Goal: Task Accomplishment & Management: Manage account settings

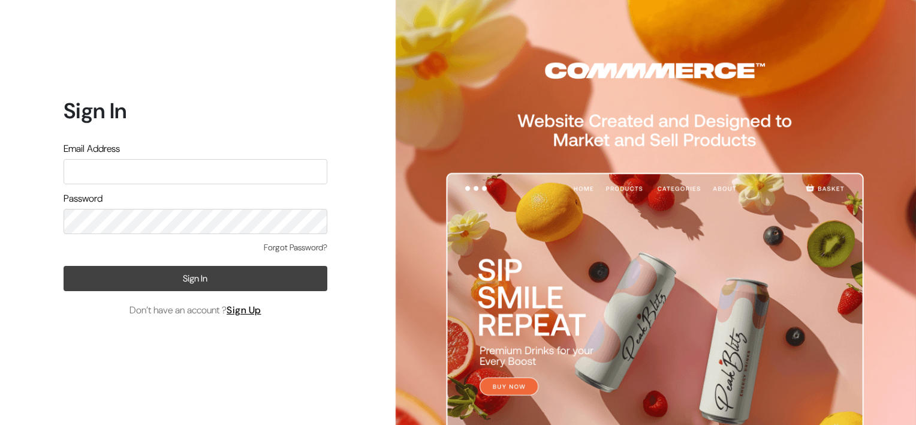
type input "vani.rsp@gmail.com"
click at [228, 284] on button "Sign In" at bounding box center [196, 278] width 264 height 25
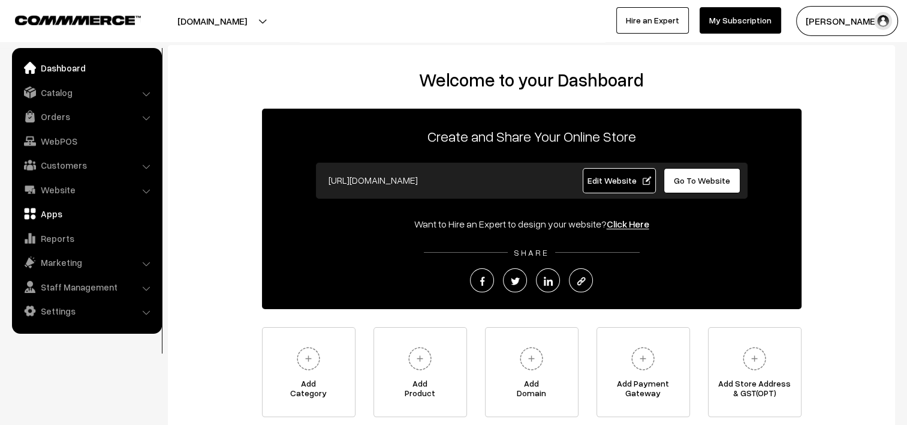
click at [49, 210] on link "Apps" at bounding box center [86, 214] width 143 height 22
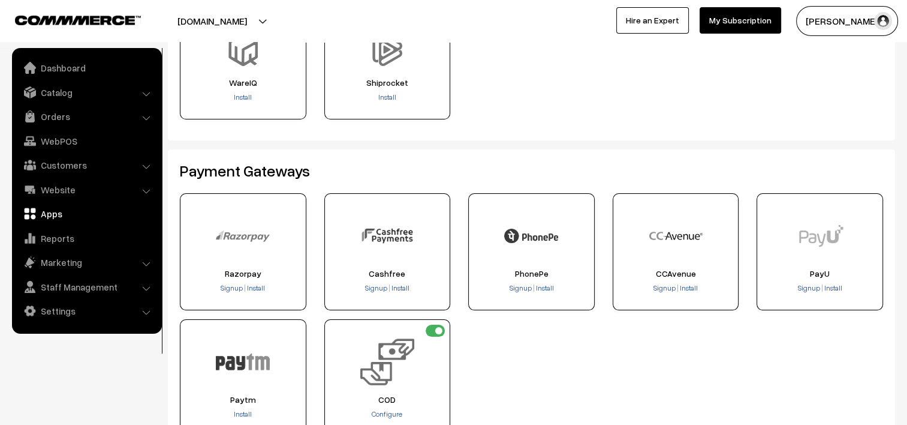
scroll to position [180, 0]
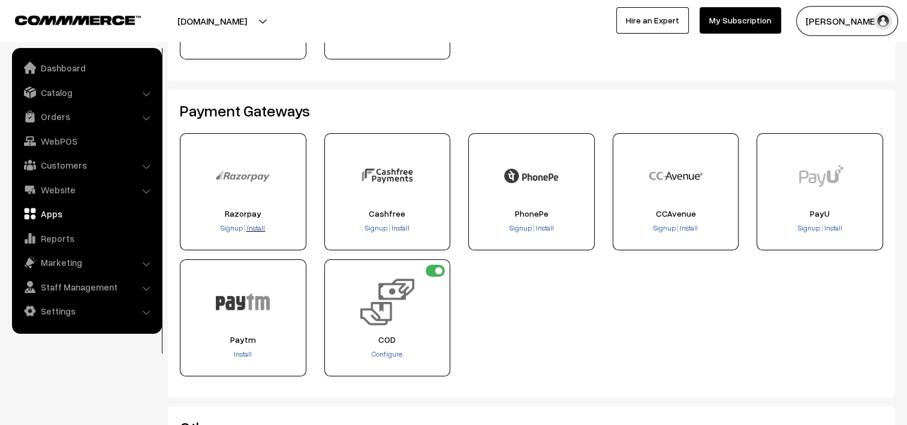
click at [256, 228] on span "Install" at bounding box center [256, 227] width 18 height 9
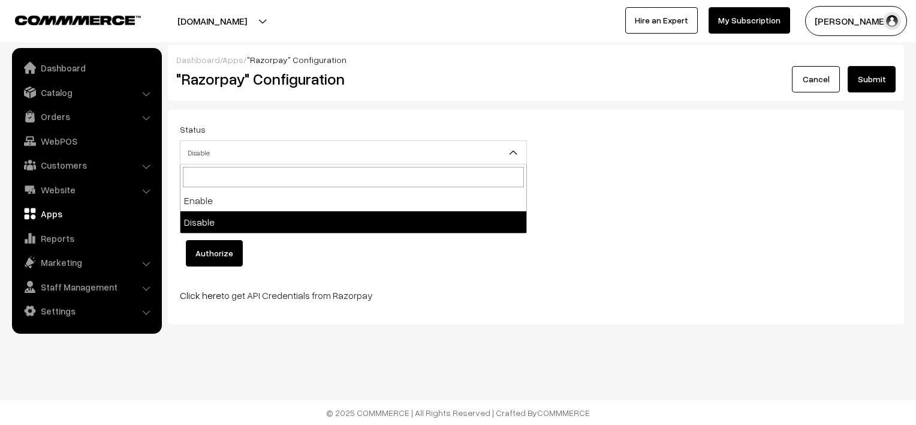
click at [404, 158] on span "Disable" at bounding box center [353, 152] width 346 height 21
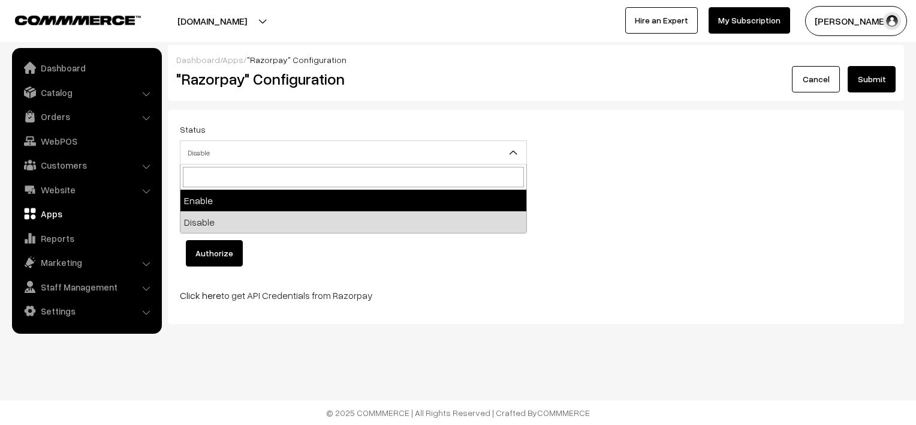
select select "1"
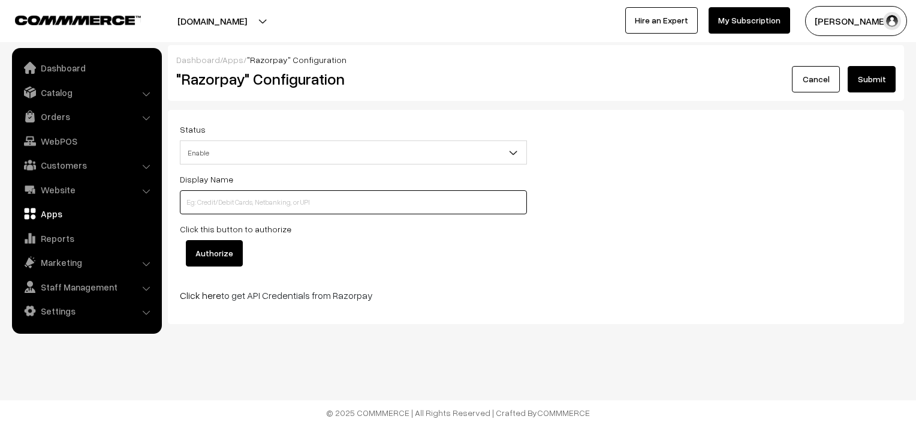
click at [411, 203] on input at bounding box center [353, 202] width 347 height 24
click at [285, 204] on input "Online payment" at bounding box center [353, 202] width 347 height 24
type input "Online payment"
click at [216, 252] on input "Authorize" at bounding box center [214, 253] width 57 height 26
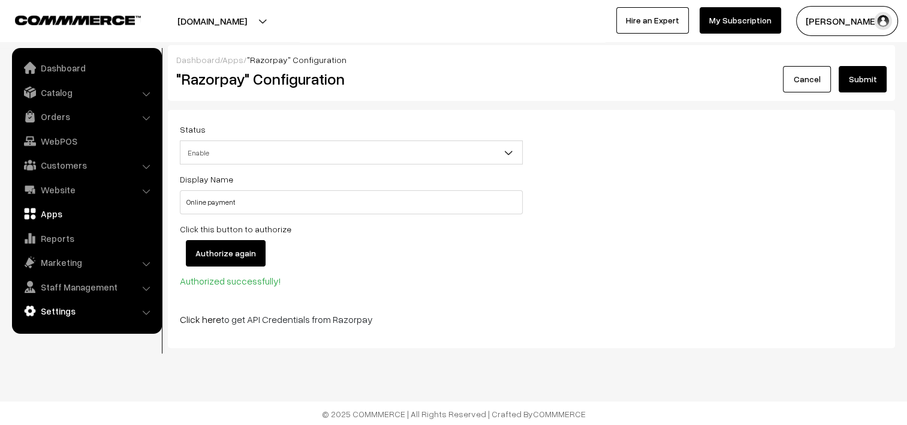
click at [58, 313] on link "Settings" at bounding box center [86, 311] width 143 height 22
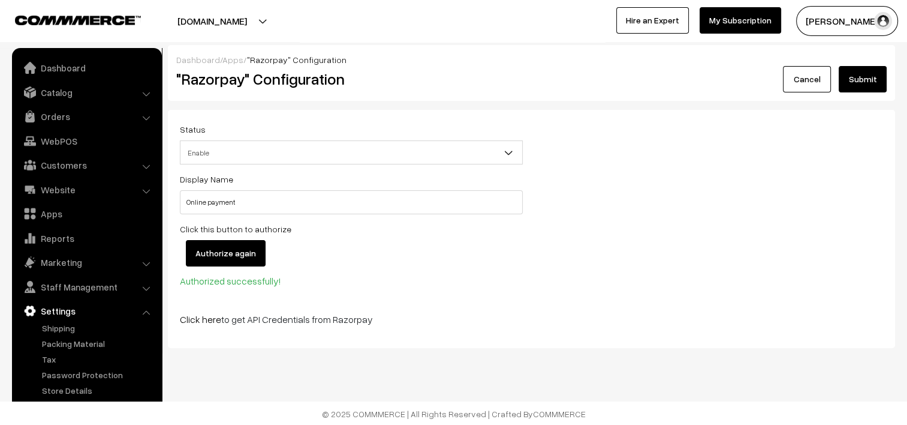
scroll to position [1, 0]
click at [61, 71] on link "Dashboard" at bounding box center [86, 68] width 143 height 22
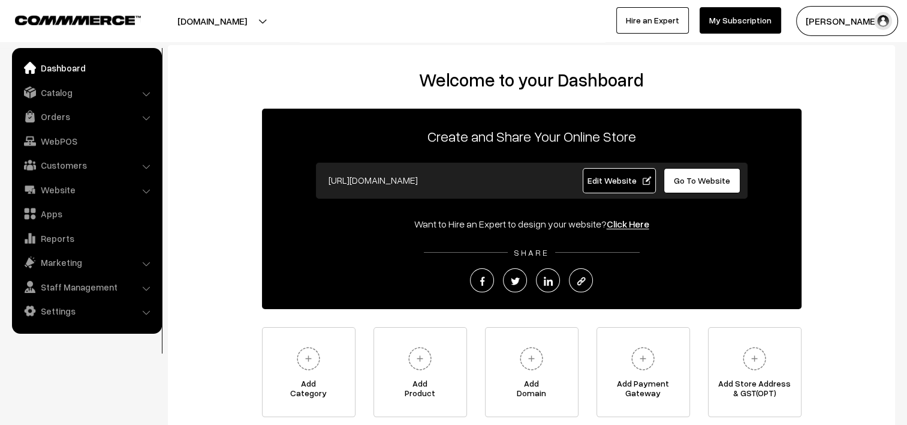
click at [145, 311] on li "Settings Shipping" at bounding box center [87, 311] width 144 height 22
click at [148, 312] on li "Settings Shipping" at bounding box center [87, 311] width 144 height 22
click at [64, 306] on link "Settings" at bounding box center [86, 311] width 143 height 22
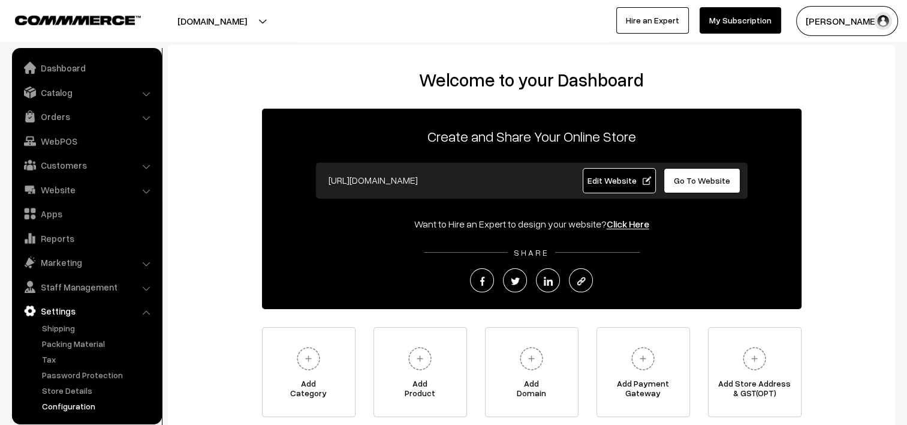
click at [72, 406] on link "Configuration" at bounding box center [98, 405] width 119 height 13
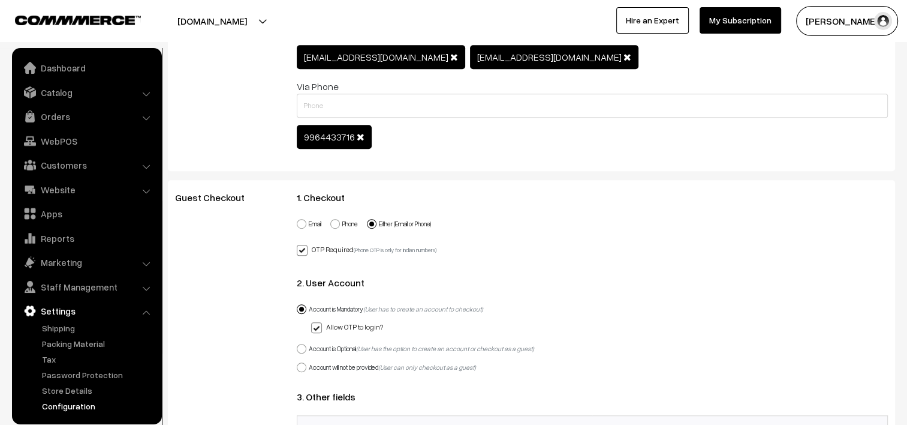
scroll to position [779, 0]
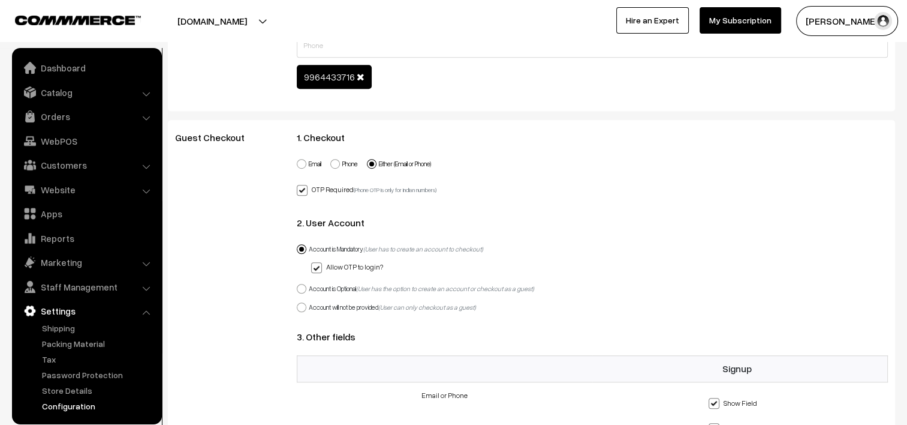
click at [333, 161] on span at bounding box center [335, 164] width 10 height 10
click at [332, 161] on input "Phone" at bounding box center [328, 157] width 8 height 8
radio input "true"
checkbox input "false"
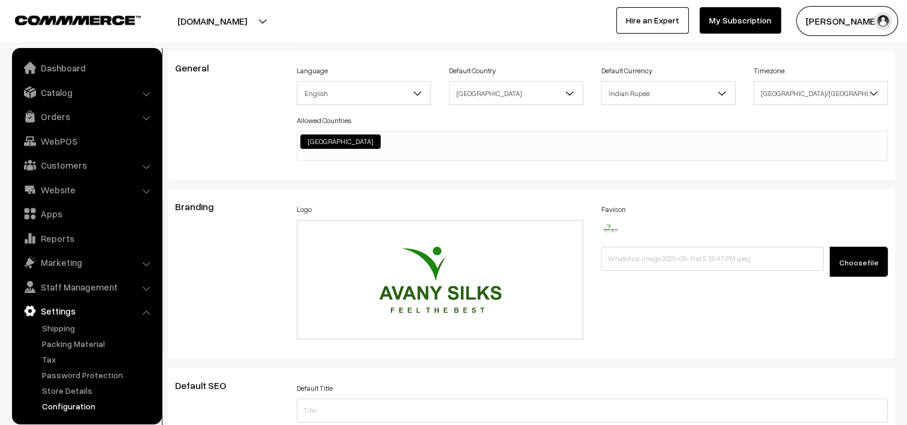
scroll to position [0, 0]
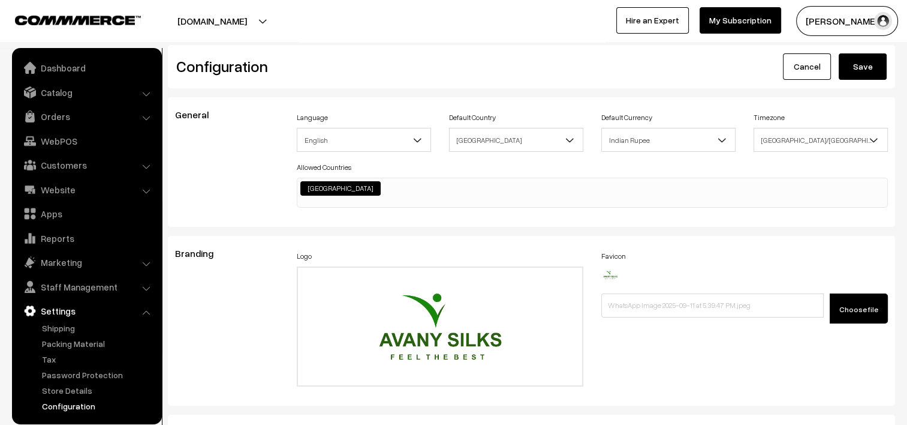
click at [854, 69] on button "Save" at bounding box center [863, 66] width 48 height 26
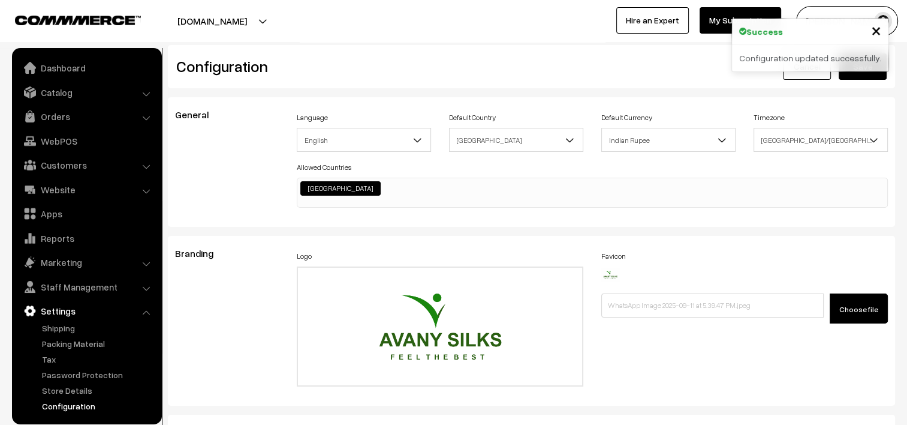
scroll to position [919, 0]
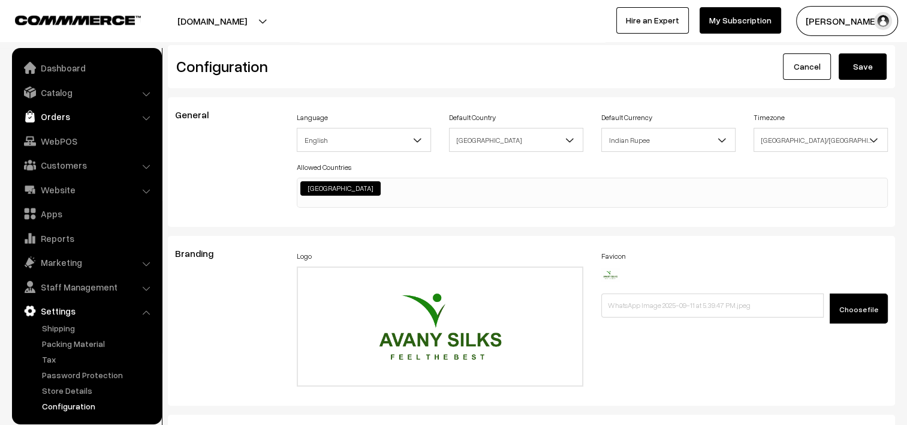
click at [142, 114] on link "Orders" at bounding box center [86, 117] width 143 height 22
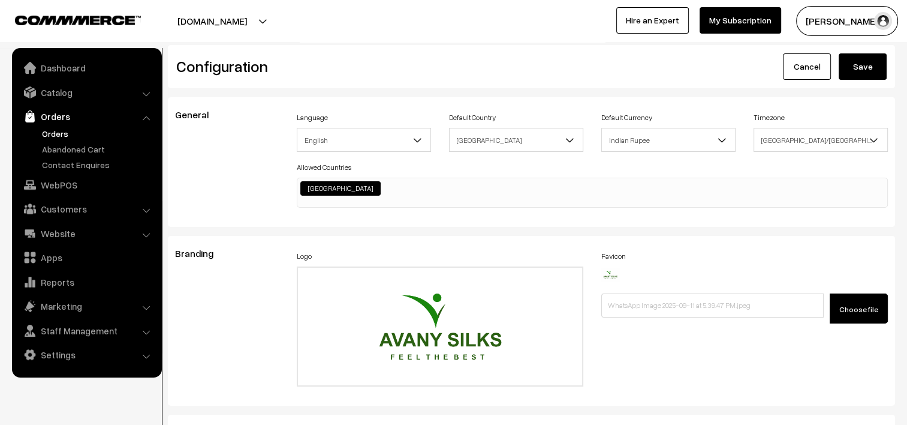
click at [55, 134] on link "Orders" at bounding box center [98, 133] width 119 height 13
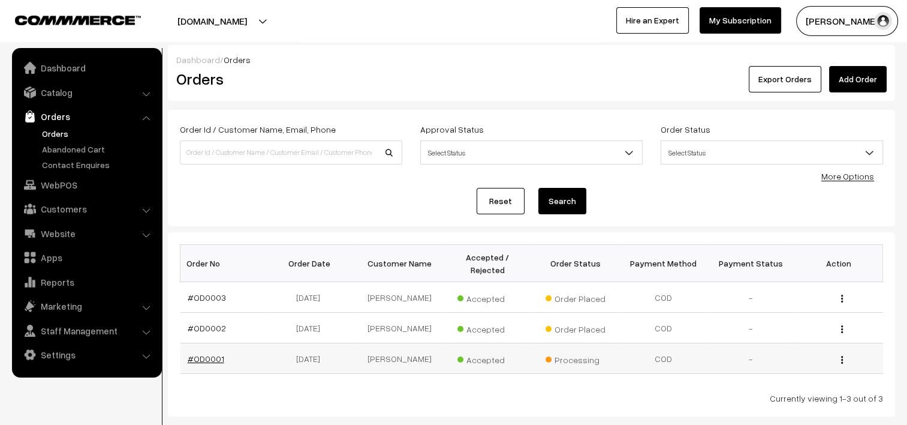
click at [200, 353] on link "#OD0001" at bounding box center [206, 358] width 37 height 10
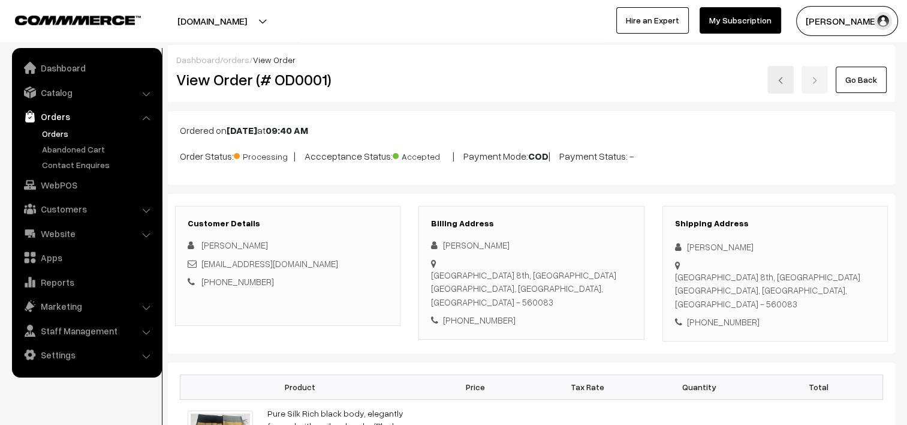
click at [470, 35] on div "[PERSON_NAME] My Profile Refer & Earn Support Sign Out Hire an Expert My Subscr…" at bounding box center [684, 21] width 460 height 30
